Goal: Check status: Check status

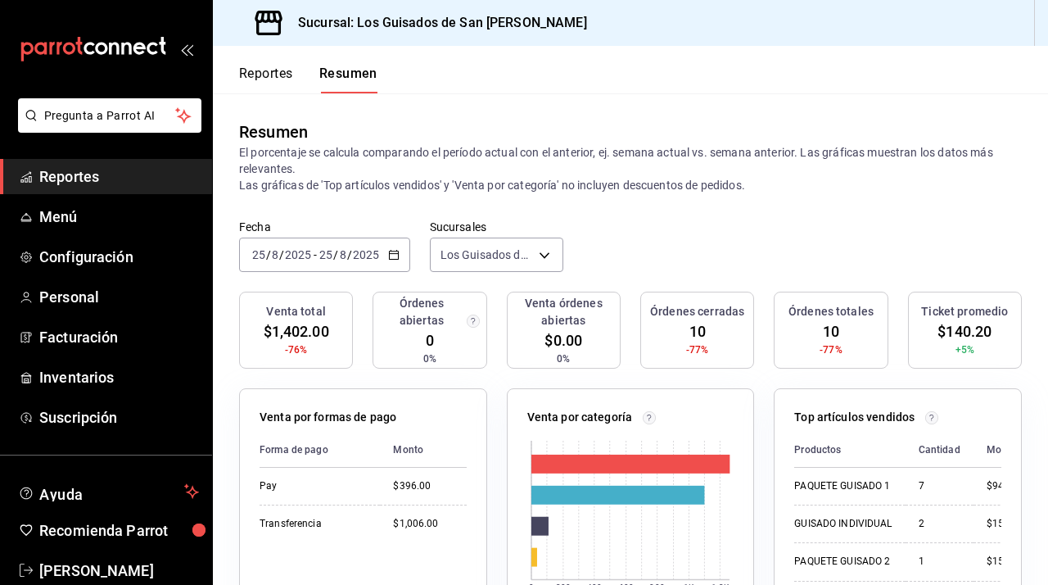
click at [359, 251] on input "2025" at bounding box center [366, 254] width 28 height 13
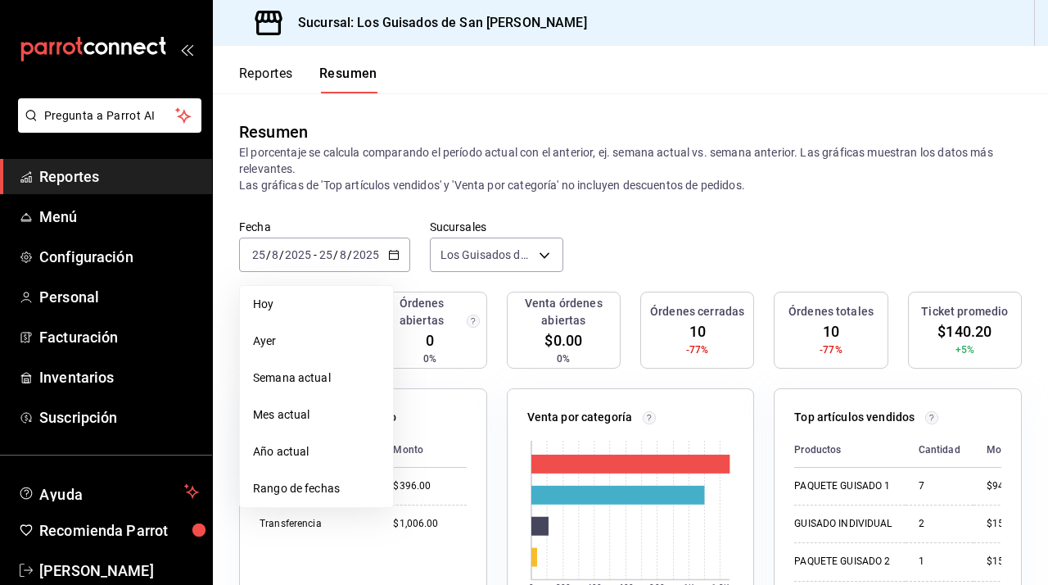
click at [331, 296] on span "Hoy" at bounding box center [316, 304] width 127 height 17
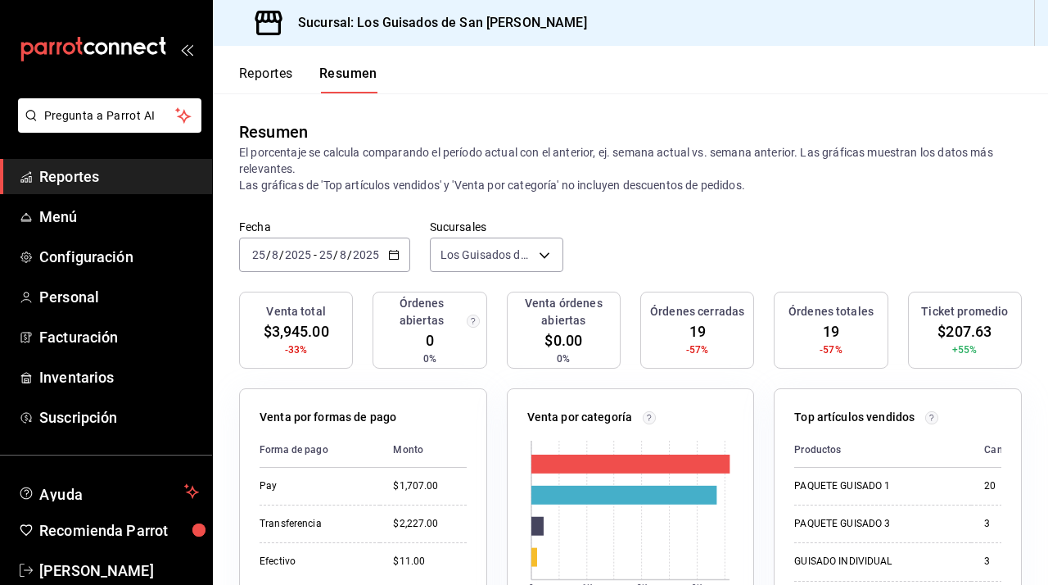
click at [397, 251] on \(Stroke\) "button" at bounding box center [394, 255] width 10 height 9
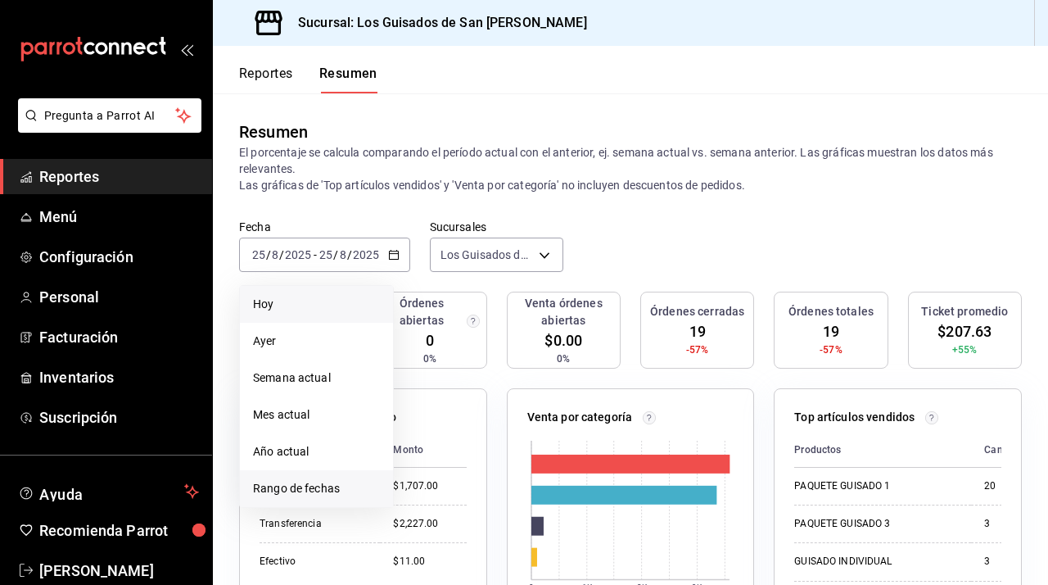
click at [339, 490] on span "Rango de fechas" at bounding box center [316, 488] width 127 height 17
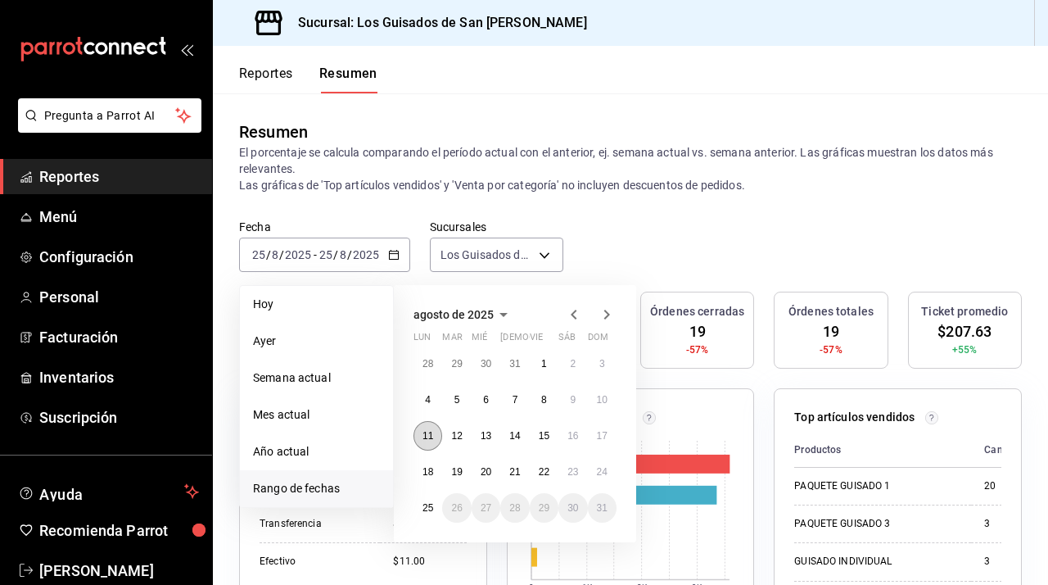
click at [424, 437] on abbr "11" at bounding box center [428, 435] width 11 height 11
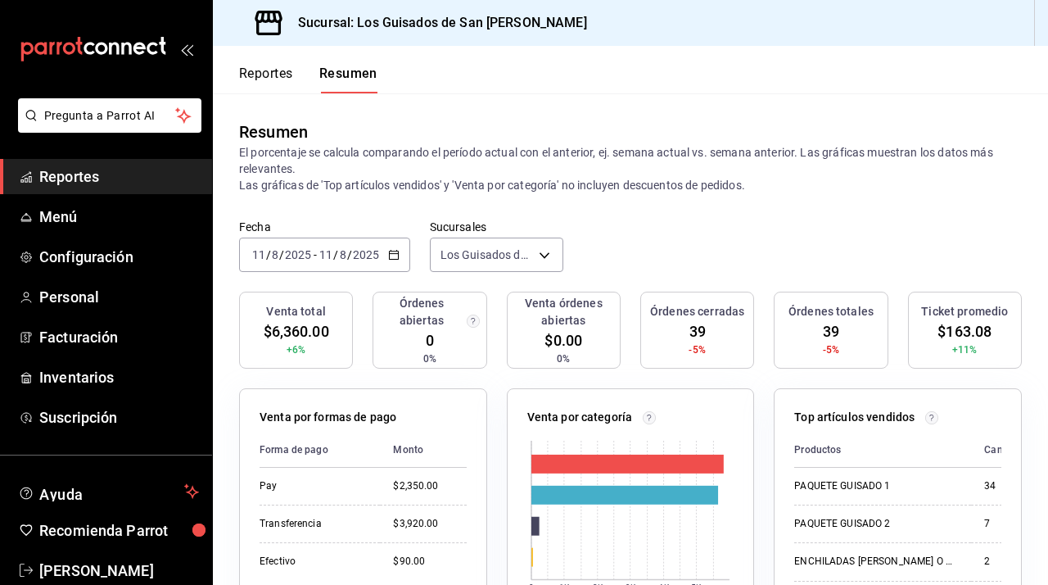
click at [391, 251] on \(Stroke\) "button" at bounding box center [394, 255] width 10 height 9
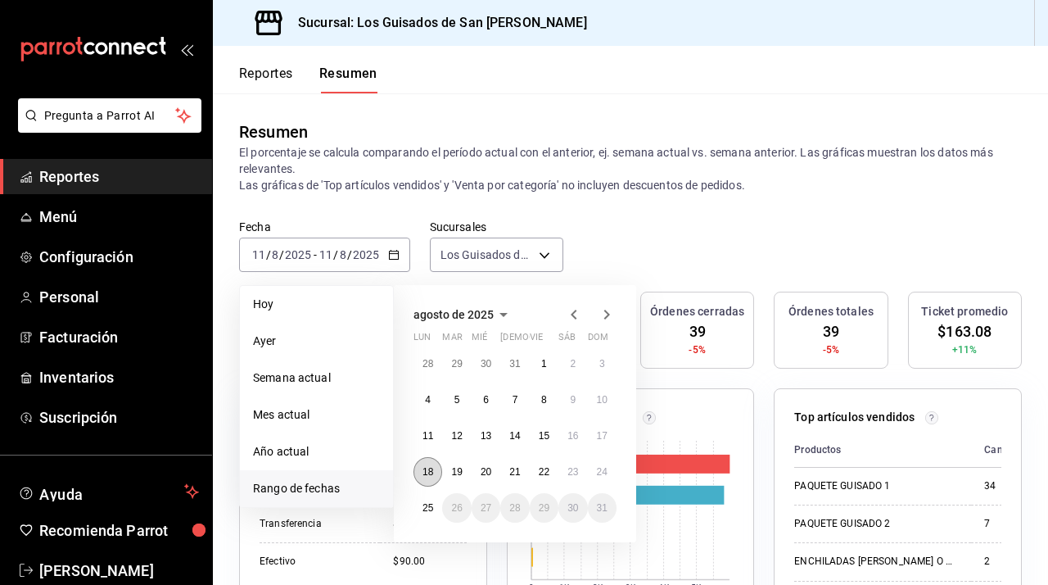
click at [418, 471] on button "18" at bounding box center [427, 471] width 29 height 29
